Goal: Navigation & Orientation: Find specific page/section

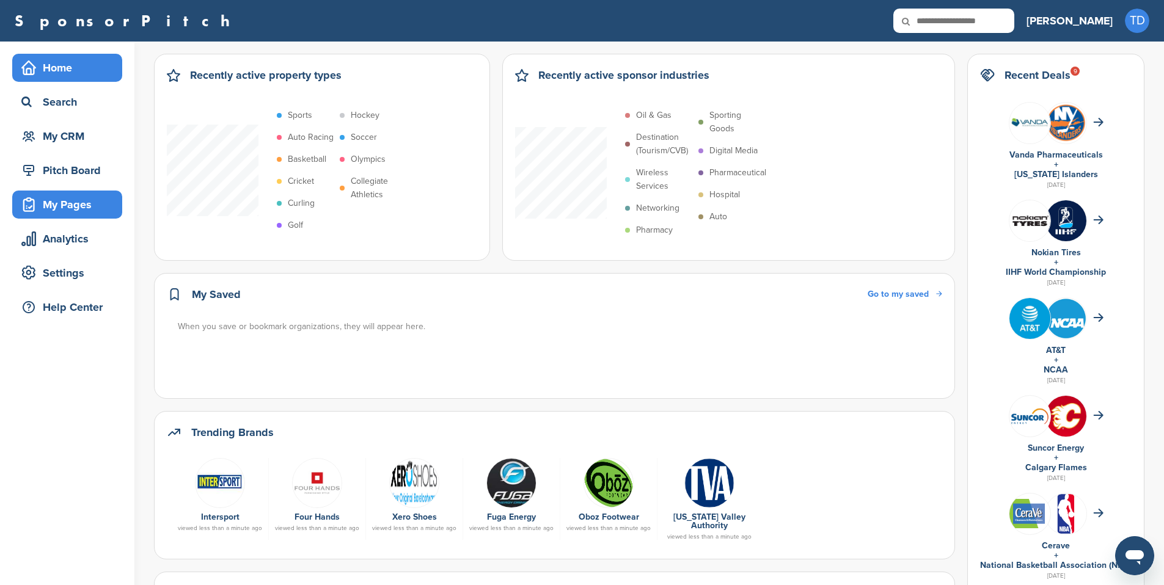
click at [80, 197] on div "My Pages" at bounding box center [70, 205] width 104 height 22
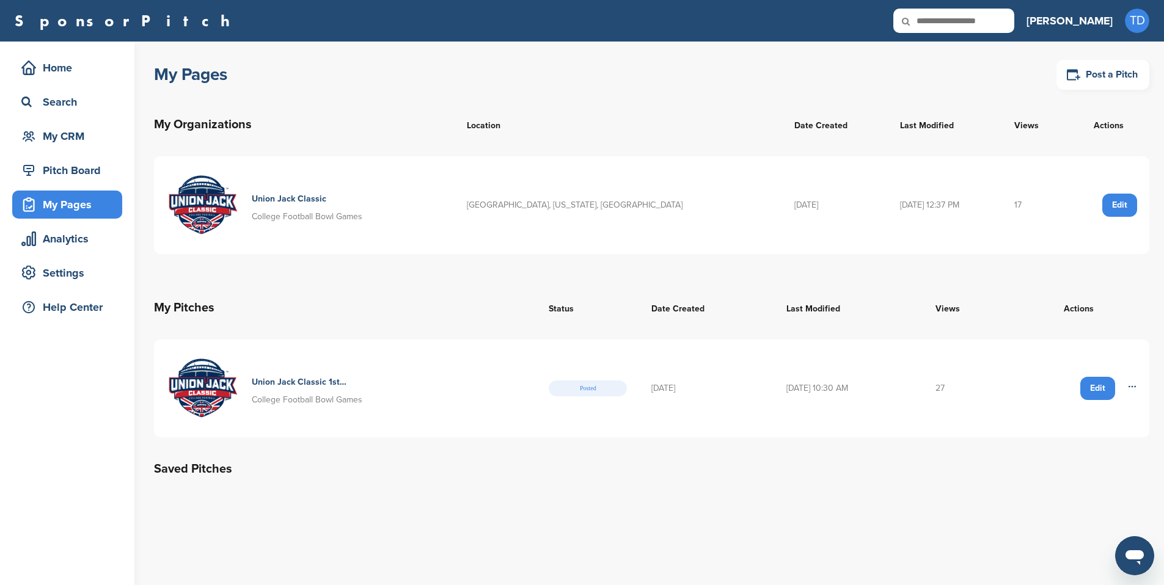
click at [329, 193] on h4 "Union Jack Classic" at bounding box center [299, 198] width 95 height 13
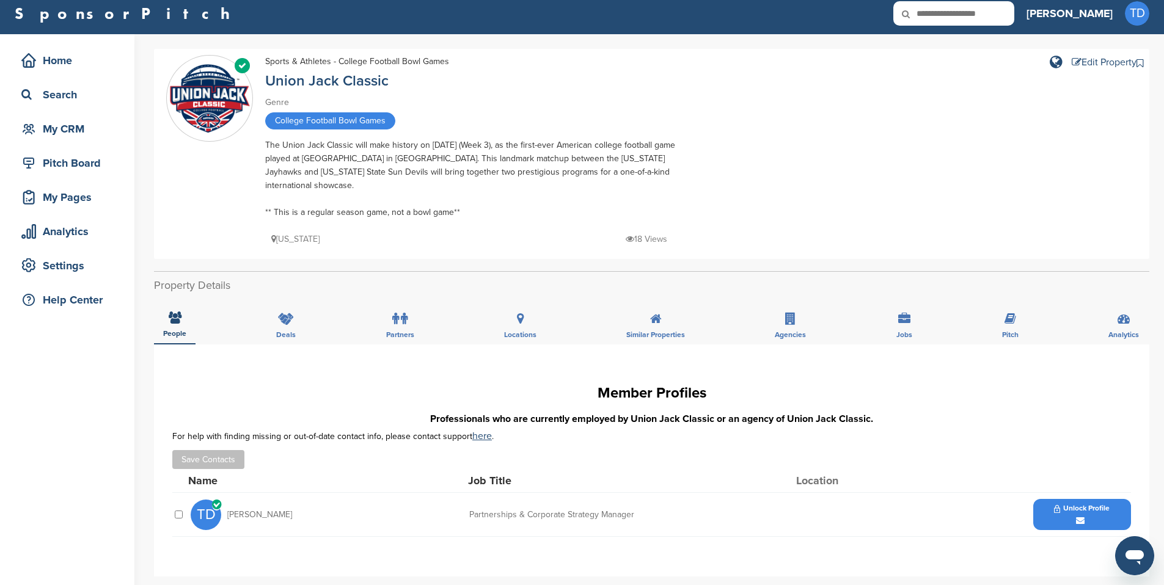
scroll to position [25, 0]
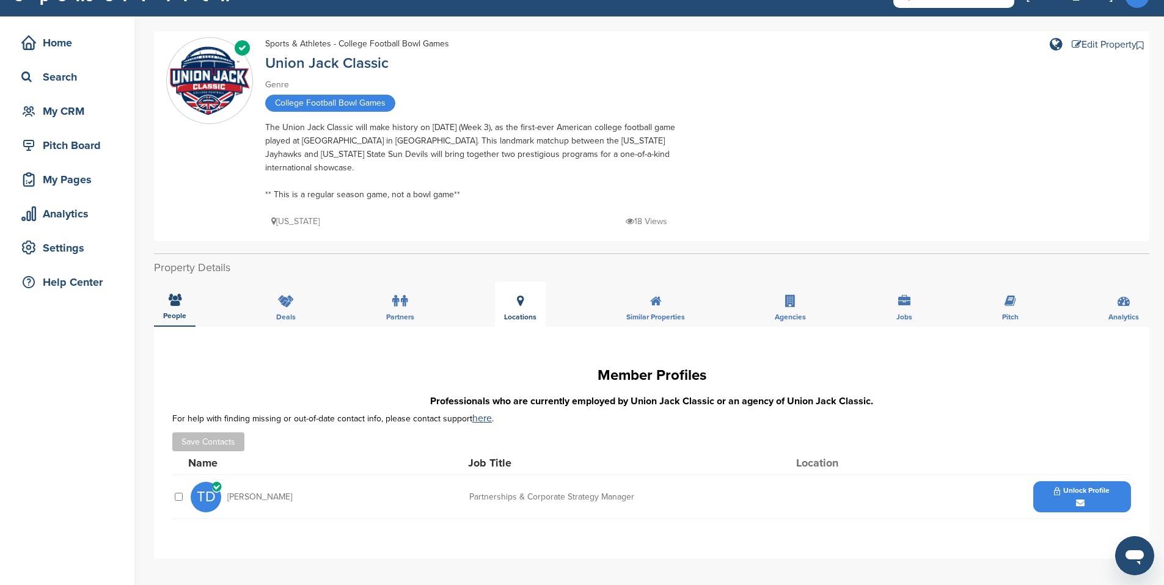
click at [507, 282] on div "Locations" at bounding box center [520, 304] width 51 height 45
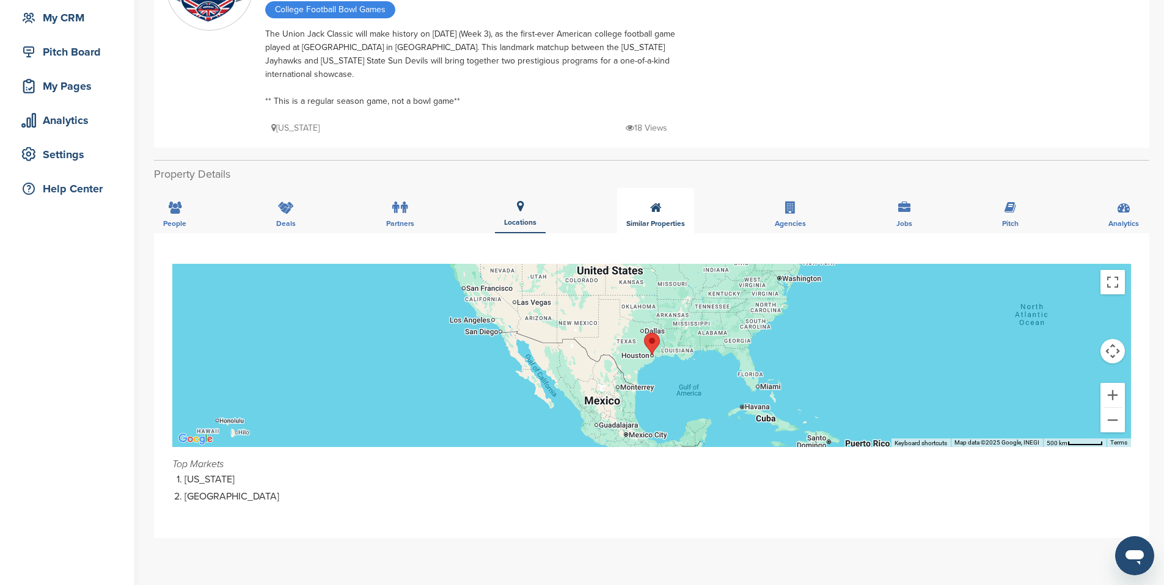
scroll to position [115, 0]
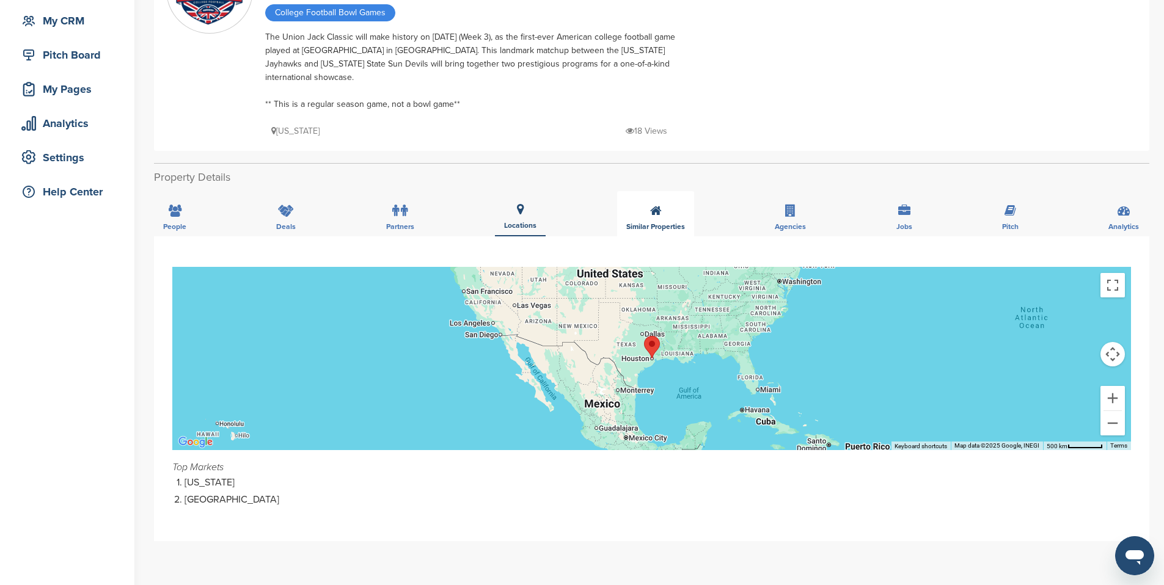
click at [654, 205] on icon at bounding box center [656, 211] width 12 height 12
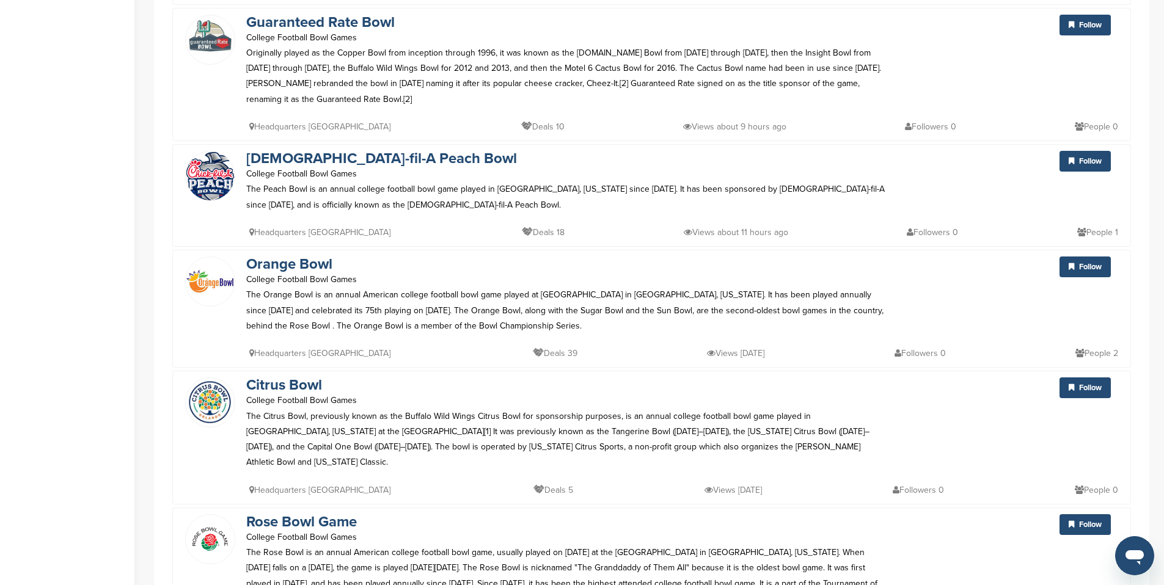
scroll to position [0, 0]
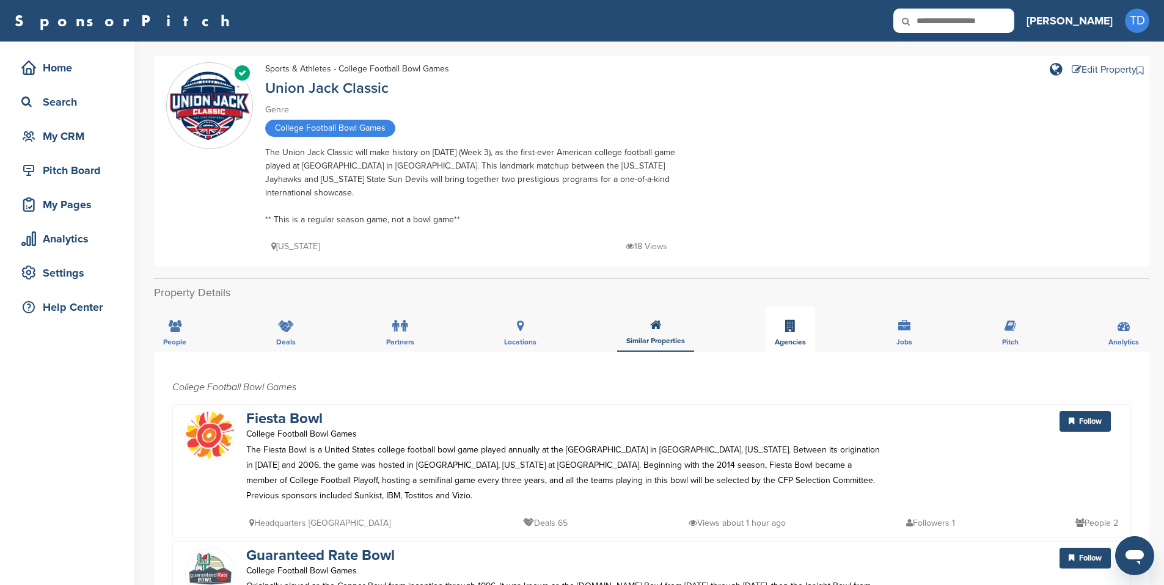
click at [794, 320] on icon at bounding box center [790, 326] width 10 height 12
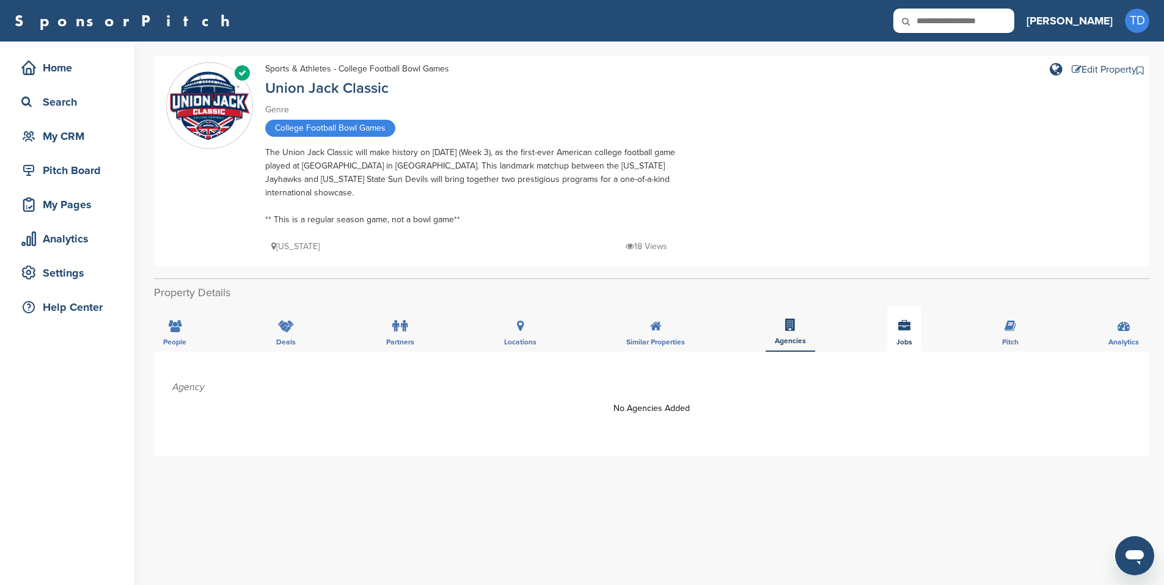
click at [907, 320] on icon at bounding box center [904, 326] width 12 height 12
click at [1000, 316] on div "Pitch" at bounding box center [1010, 329] width 35 height 45
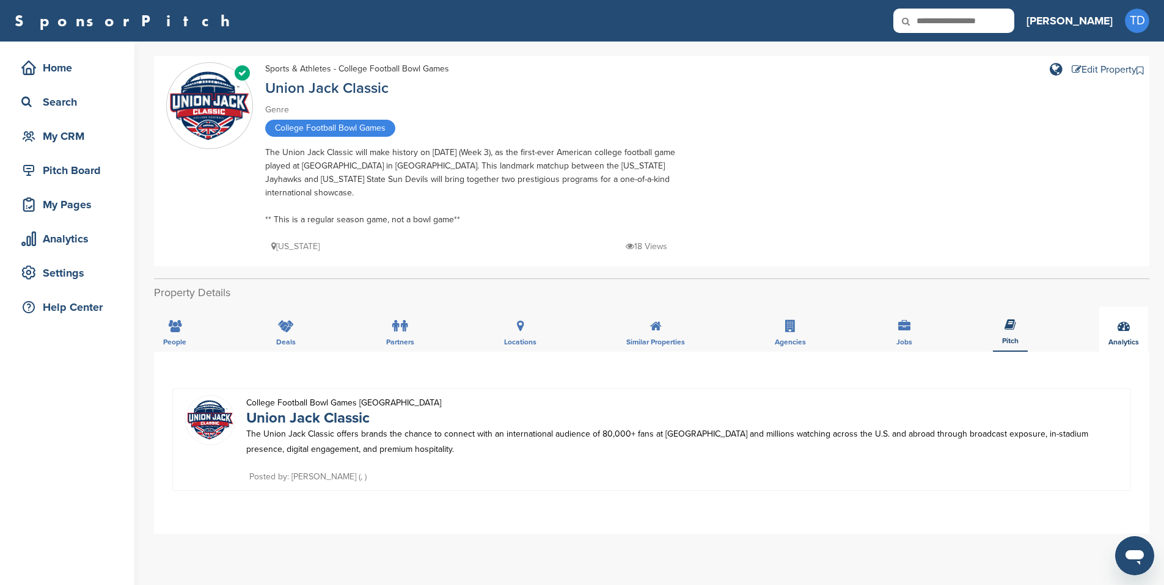
click at [1113, 313] on div "Analytics" at bounding box center [1123, 329] width 49 height 45
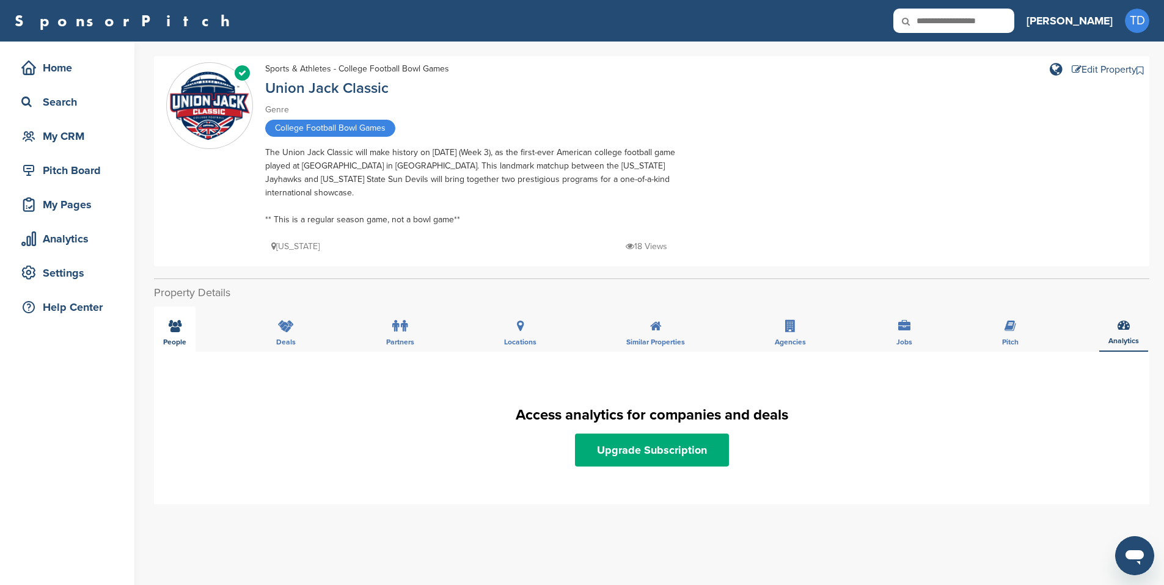
click at [172, 320] on div "People" at bounding box center [175, 329] width 42 height 45
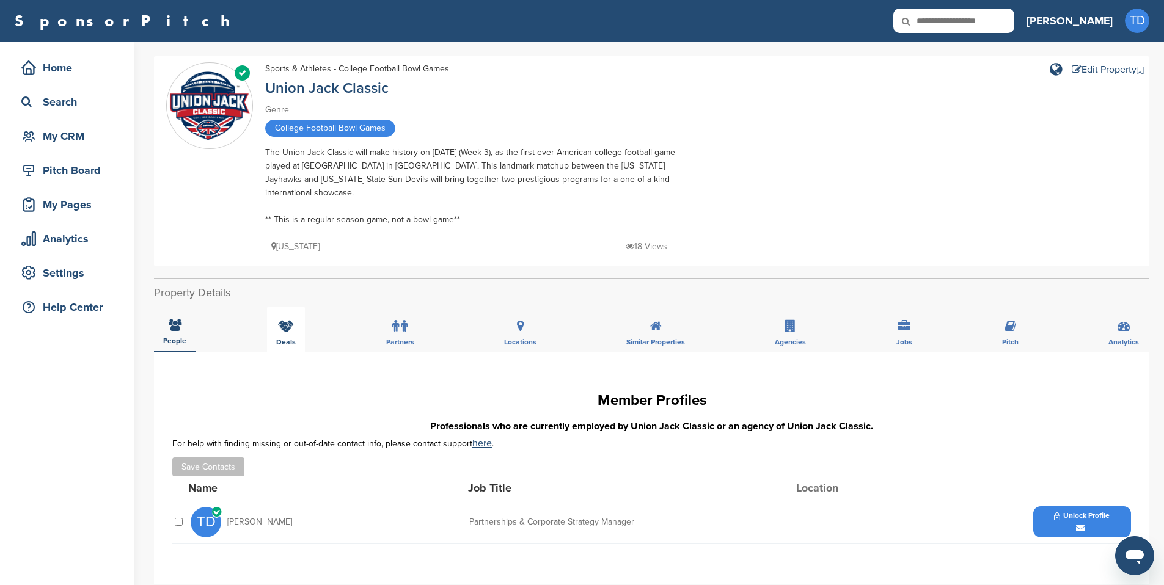
click at [300, 313] on div "Deals" at bounding box center [286, 329] width 38 height 45
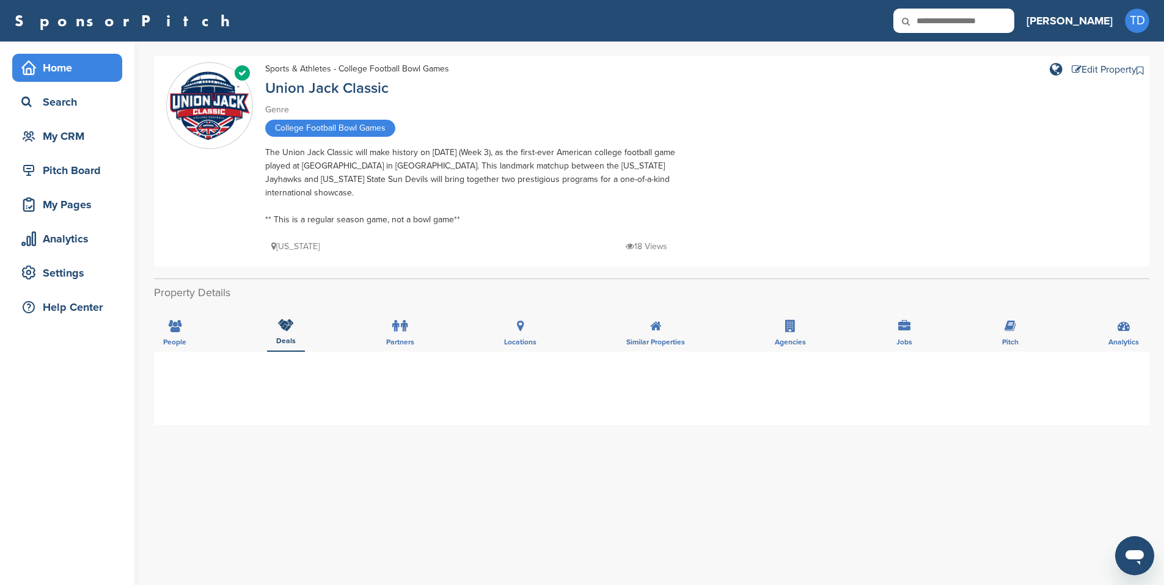
click at [65, 66] on div "Home" at bounding box center [70, 68] width 104 height 22
